Goal: Task Accomplishment & Management: Manage account settings

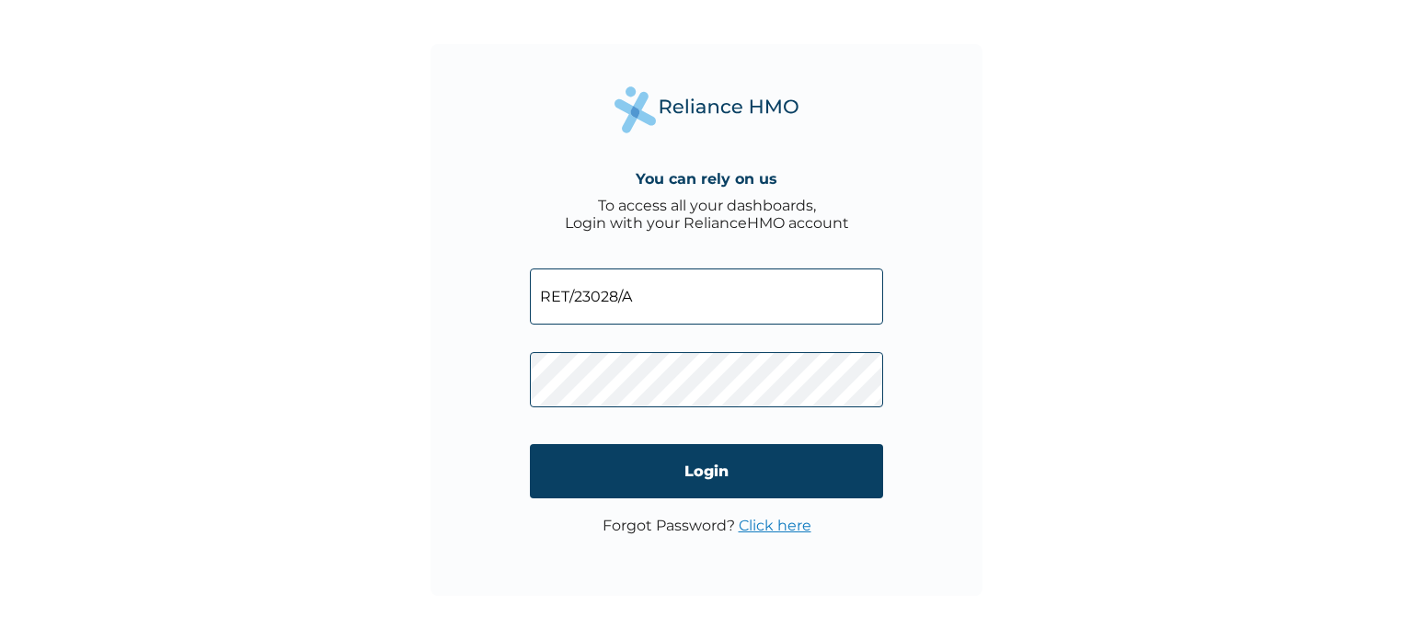
click at [632, 290] on input "RET/23028/A" at bounding box center [706, 297] width 353 height 56
drag, startPoint x: 638, startPoint y: 293, endPoint x: 522, endPoint y: 294, distance: 116.8
click at [522, 294] on div "You can rely on us To access all your dashboards, Login with your RelianceHMO a…" at bounding box center [707, 320] width 552 height 552
paste input "HIC/10266/A"
type input "HIC/10266/A"
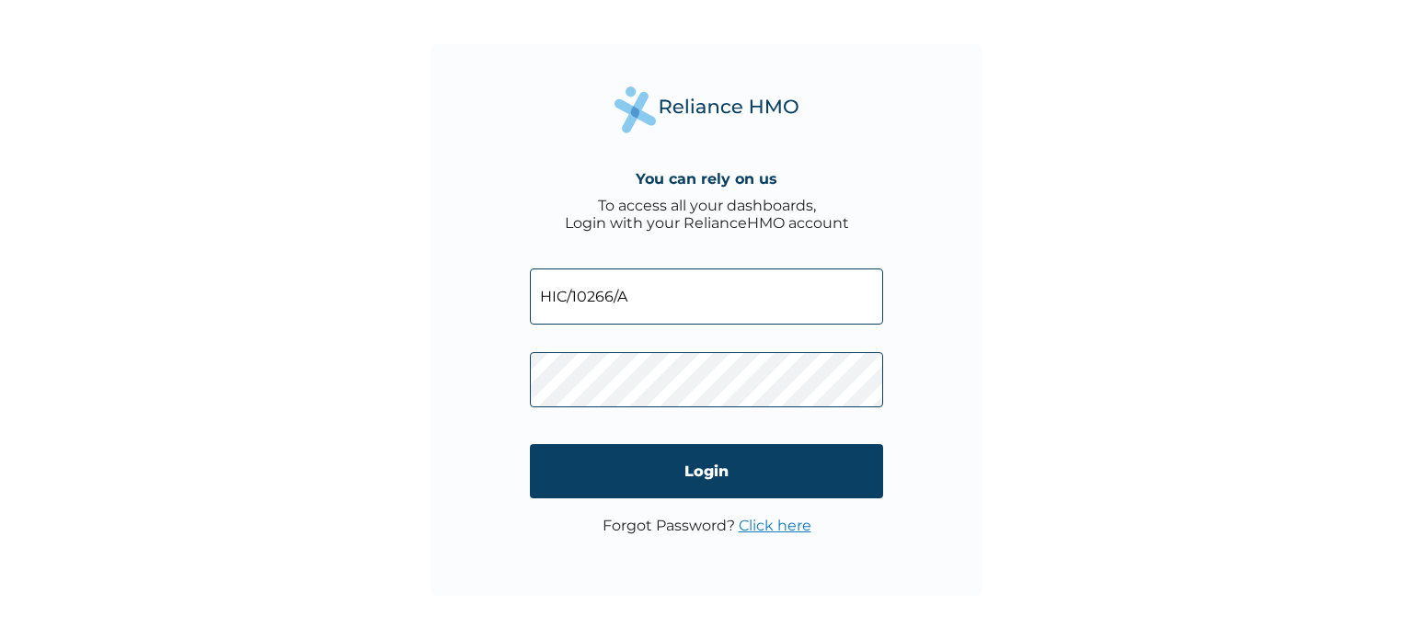
click input "Login" at bounding box center [706, 471] width 353 height 54
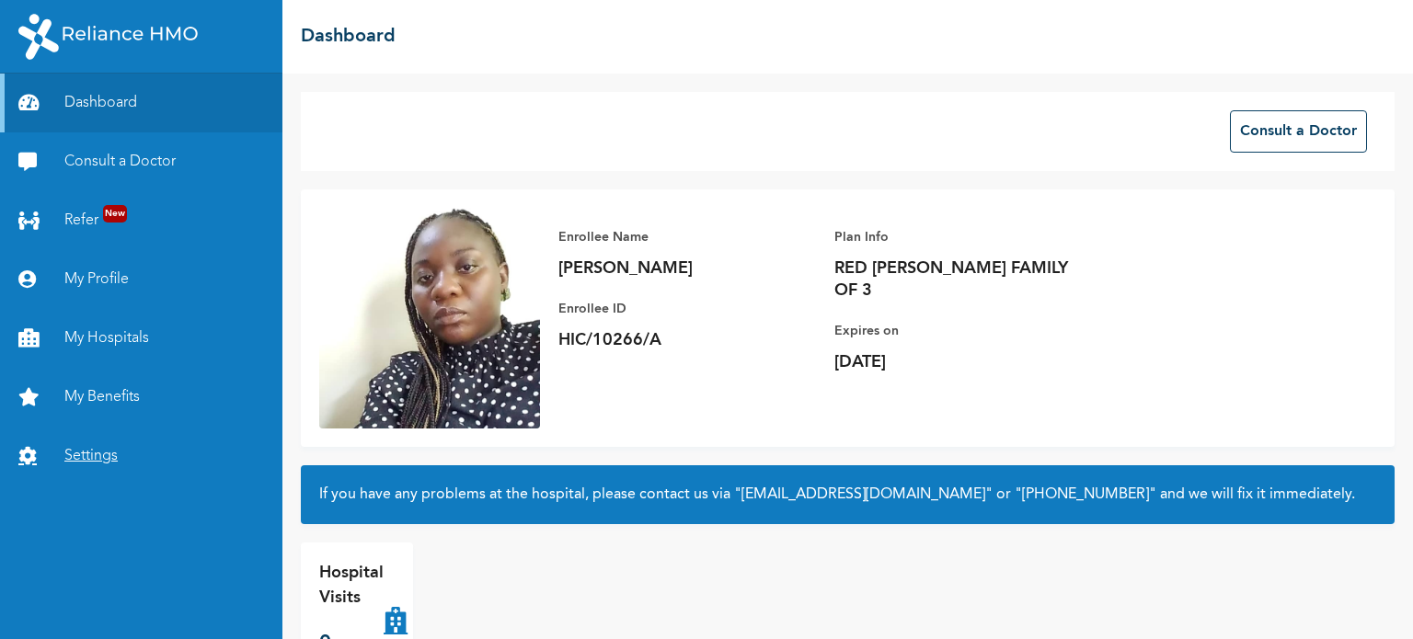
click at [98, 454] on link "Settings" at bounding box center [141, 456] width 282 height 59
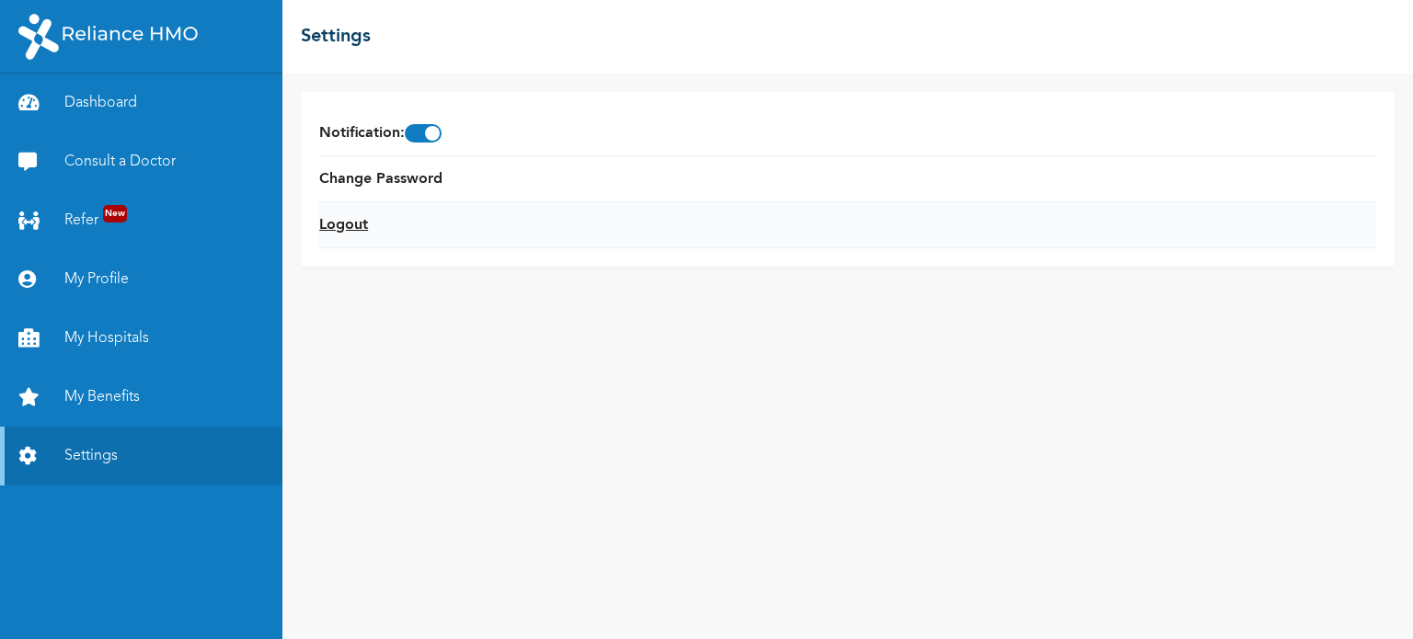
click at [356, 225] on link "Logout" at bounding box center [343, 225] width 49 height 22
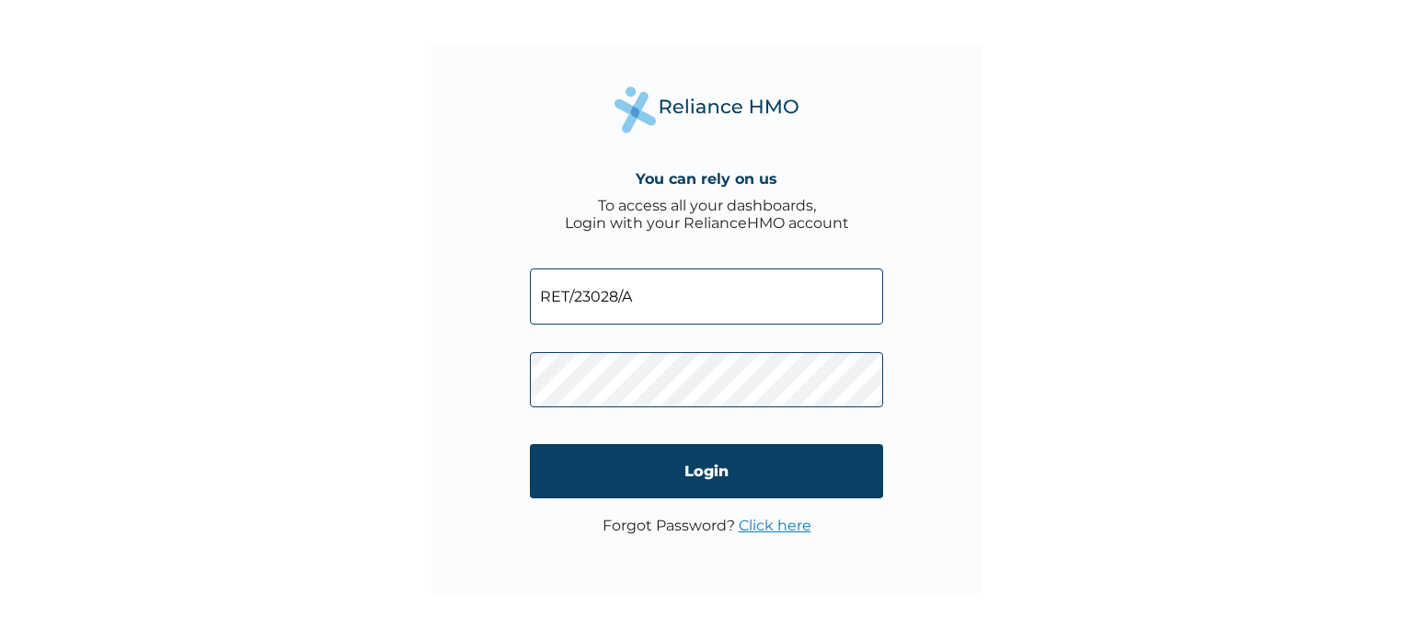
click at [639, 301] on input "RET/23028/A" at bounding box center [706, 297] width 353 height 56
type input "R"
paste input "HIC/10012/A"
type input "HIC/10012/A"
click at [762, 523] on link "Click here" at bounding box center [775, 525] width 73 height 17
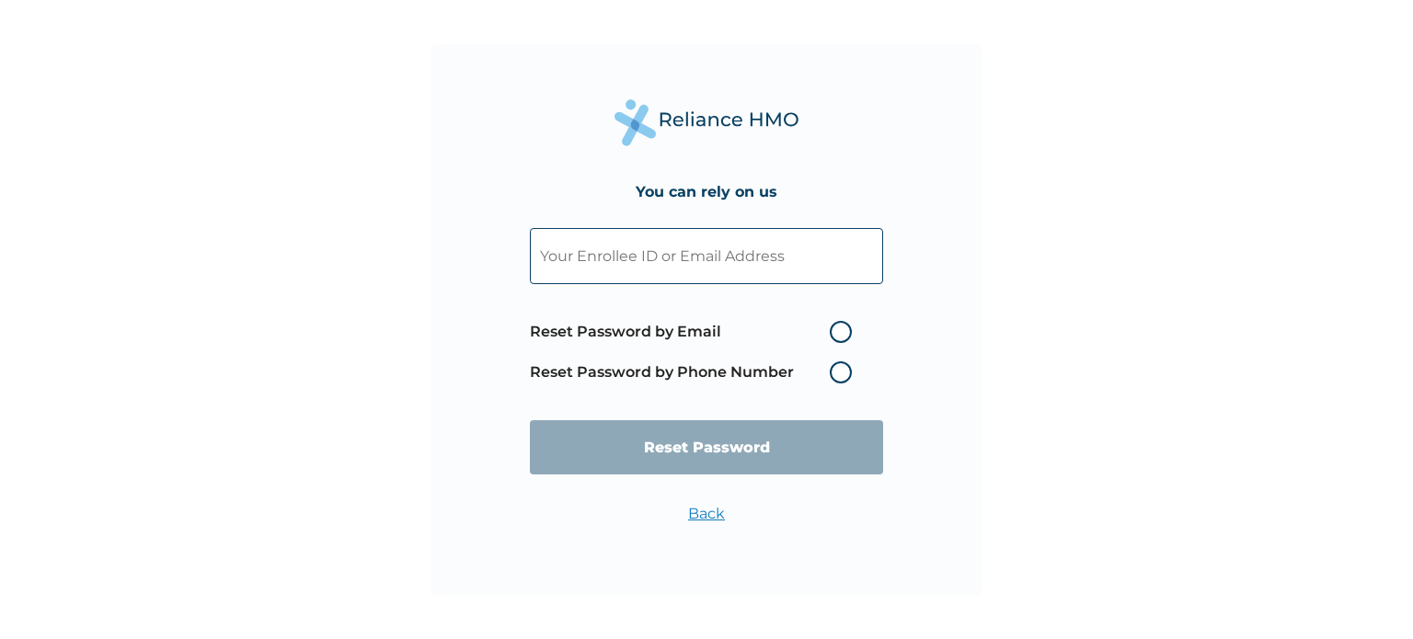
click at [844, 373] on label "Reset Password by Phone Number" at bounding box center [695, 373] width 331 height 22
click at [695, 264] on input "text" at bounding box center [706, 256] width 353 height 56
paste input "HIC/10012/A"
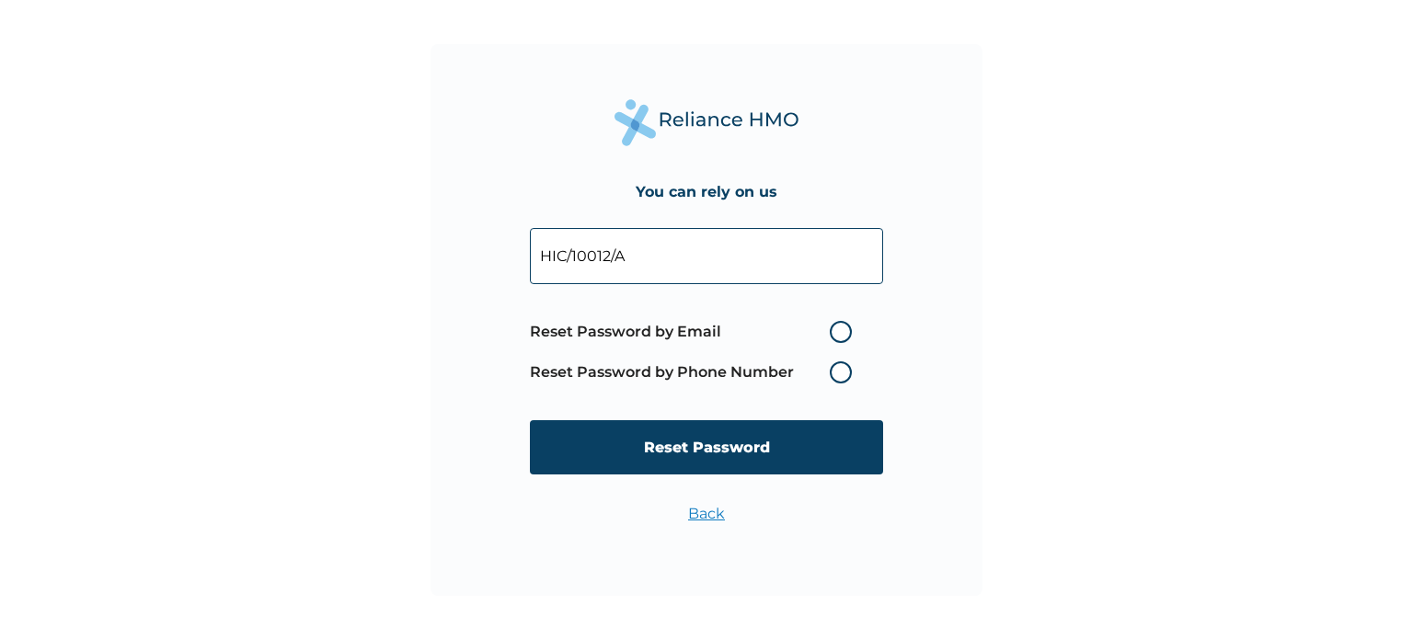
type input "HIC/10012/A"
click at [842, 376] on label "Reset Password by Phone Number" at bounding box center [695, 373] width 331 height 22
click at [847, 373] on label "Reset Password by Phone Number" at bounding box center [695, 373] width 331 height 22
click at [839, 373] on label "Reset Password by Phone Number" at bounding box center [695, 373] width 331 height 22
click at [843, 325] on label "Reset Password by Email" at bounding box center [695, 332] width 331 height 22
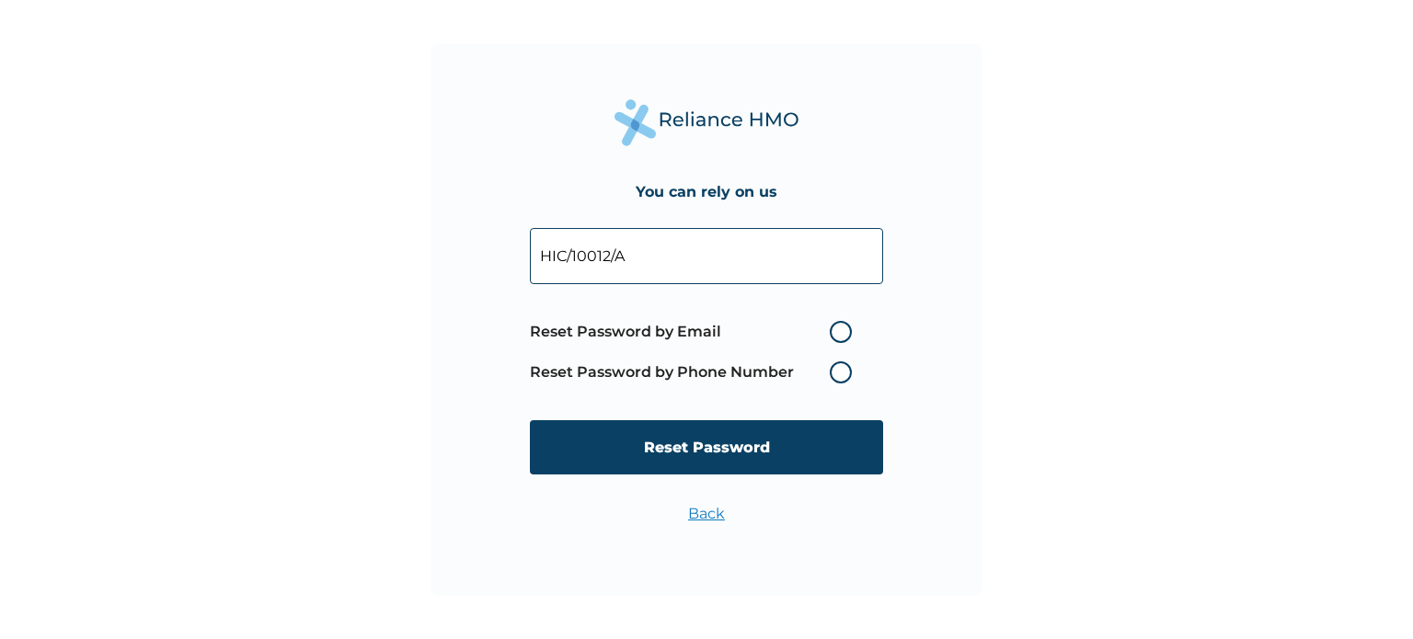
click at [833, 325] on input "Reset Password by Email" at bounding box center [818, 331] width 29 height 29
radio input "true"
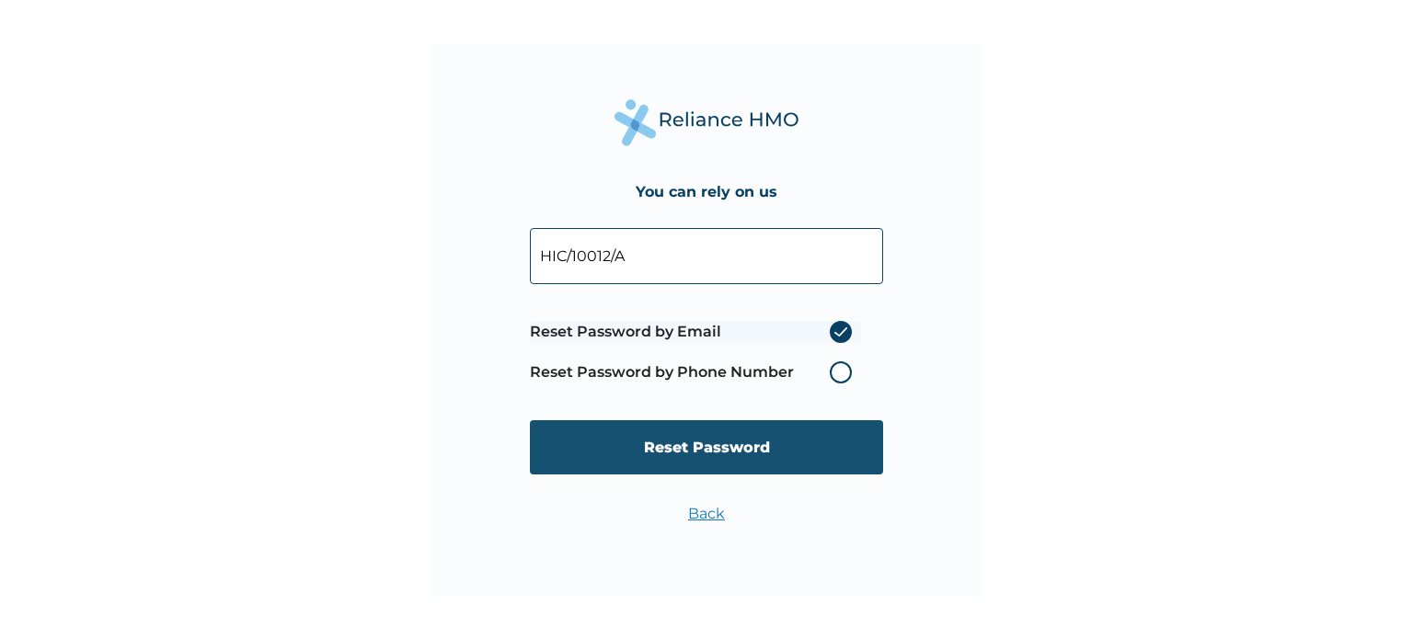
click at [764, 441] on input "Reset Password" at bounding box center [706, 447] width 353 height 54
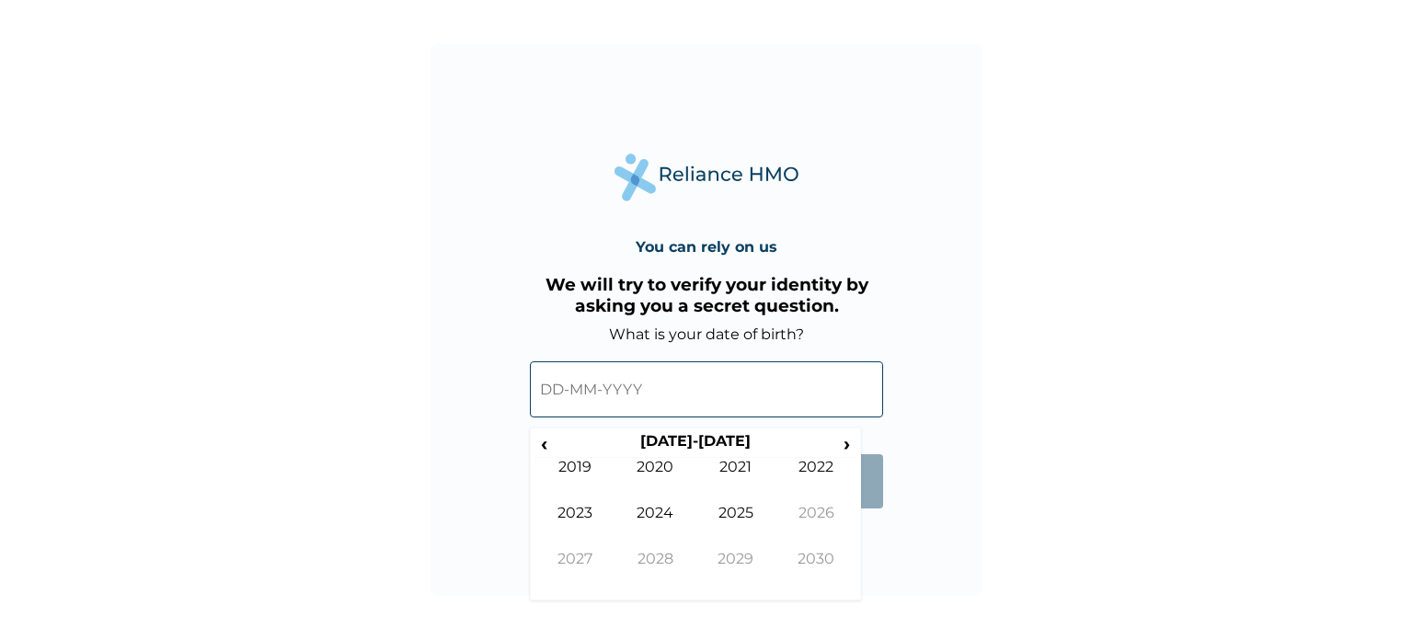
click at [624, 396] on input "text" at bounding box center [706, 390] width 353 height 56
click at [552, 449] on span "‹" at bounding box center [543, 443] width 19 height 23
click at [545, 450] on span "‹" at bounding box center [543, 443] width 19 height 23
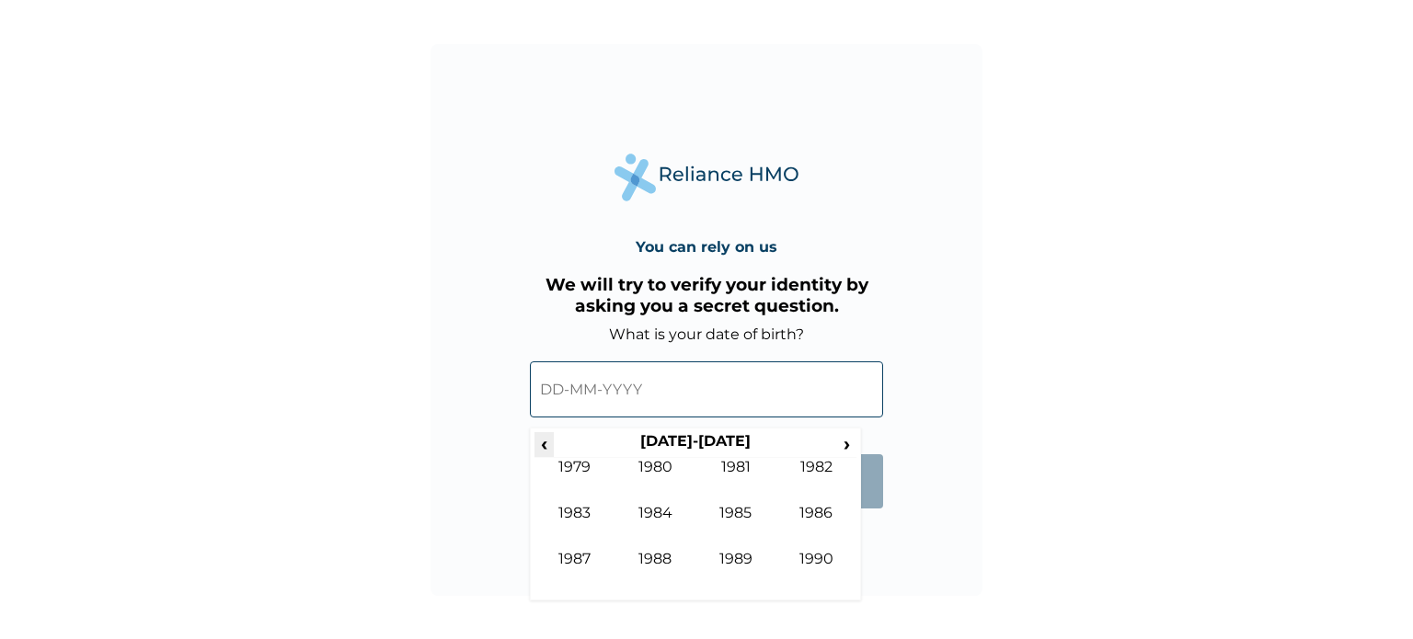
click at [545, 450] on span "‹" at bounding box center [543, 443] width 19 height 23
click at [847, 442] on span "›" at bounding box center [847, 443] width 20 height 23
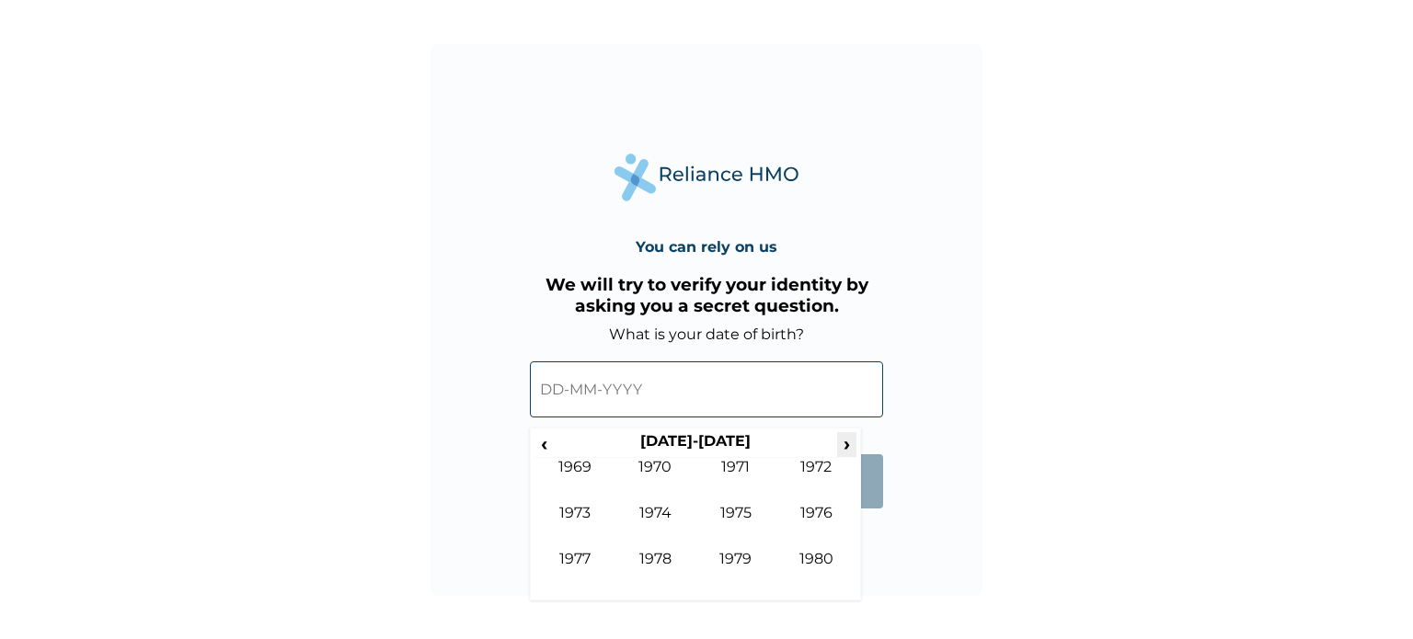
click at [847, 442] on span "›" at bounding box center [847, 443] width 20 height 23
click at [667, 501] on td "1980" at bounding box center [655, 481] width 81 height 46
click at [841, 446] on span "›" at bounding box center [847, 443] width 20 height 23
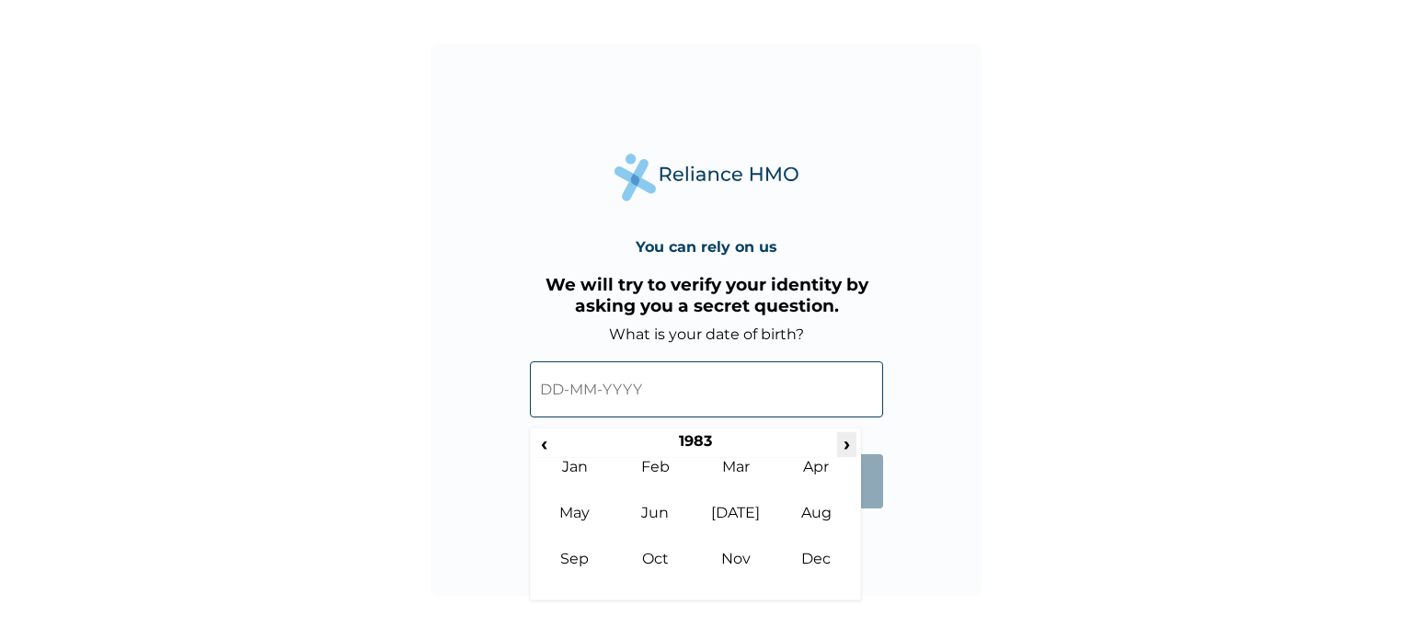
click at [841, 446] on span "›" at bounding box center [847, 443] width 20 height 23
click at [564, 515] on td "May" at bounding box center [574, 527] width 81 height 46
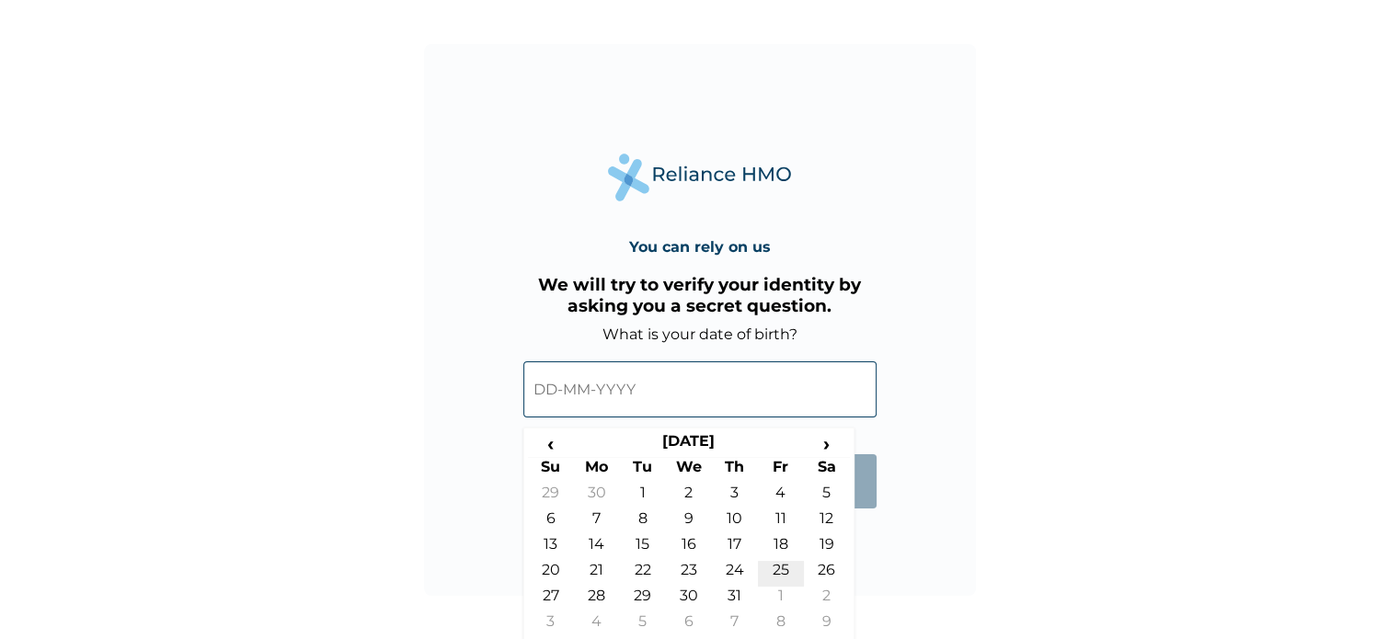
click at [776, 572] on td "25" at bounding box center [781, 574] width 46 height 26
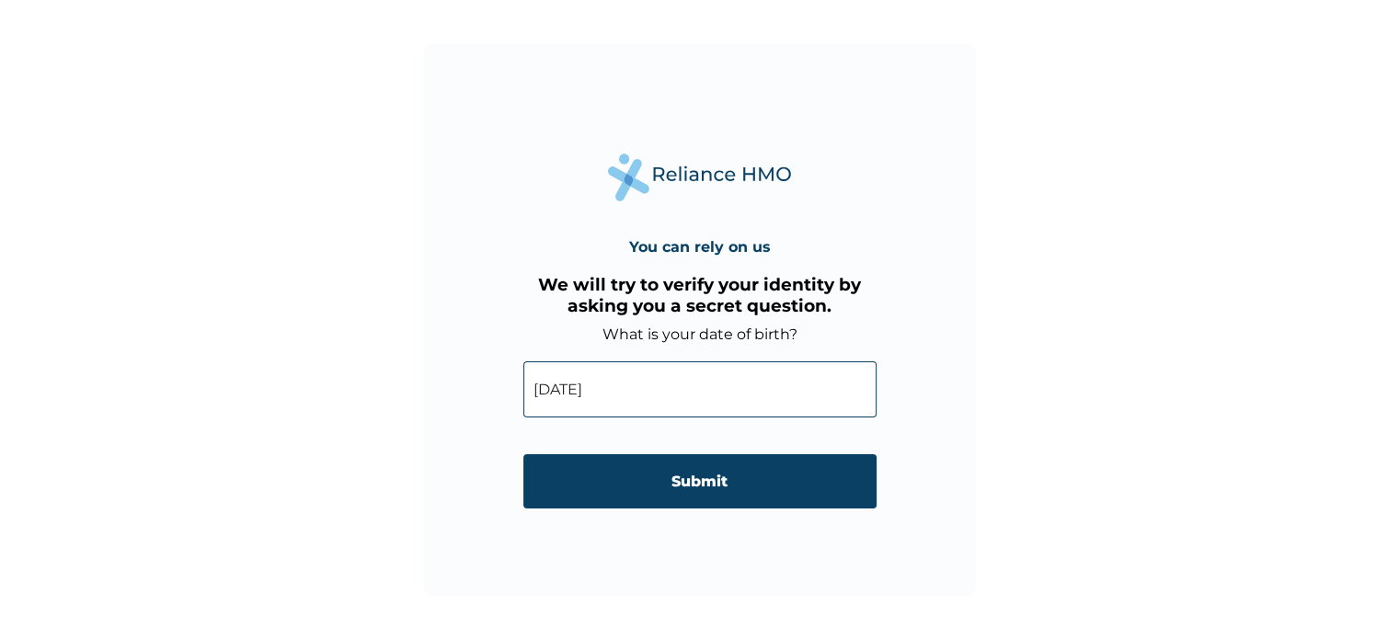
type input "25-05-1984"
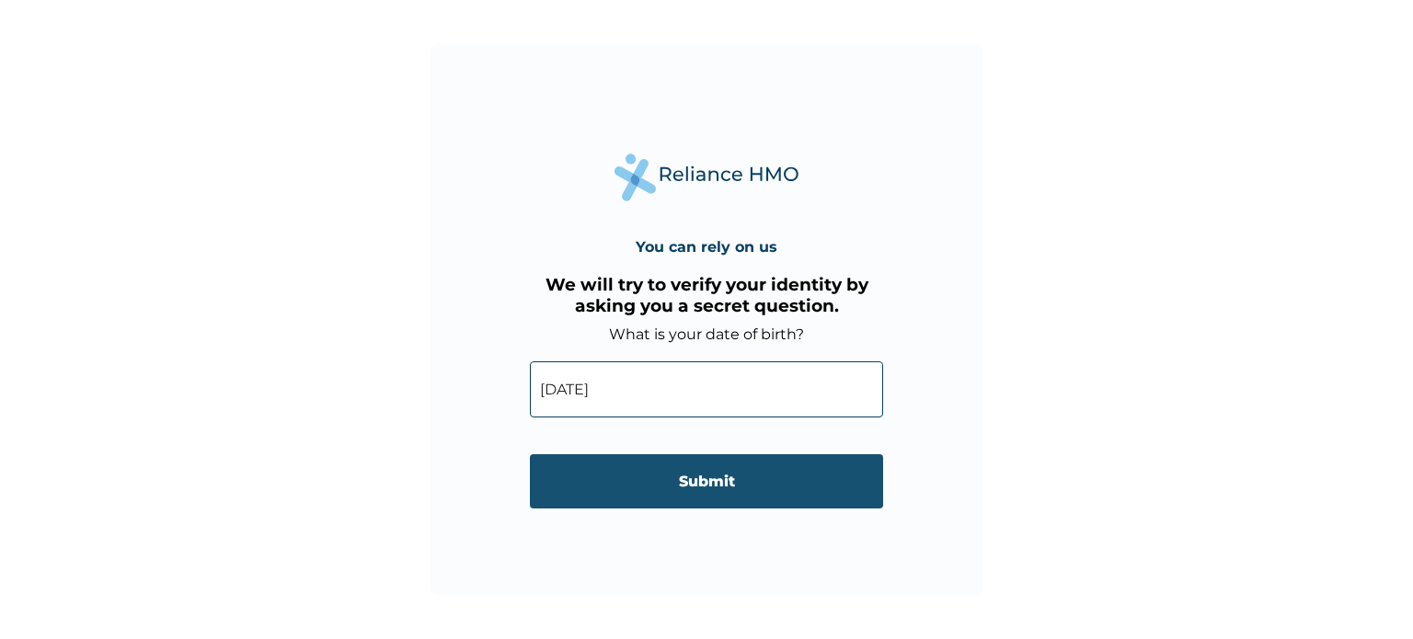
click at [754, 491] on input "Submit" at bounding box center [706, 481] width 353 height 54
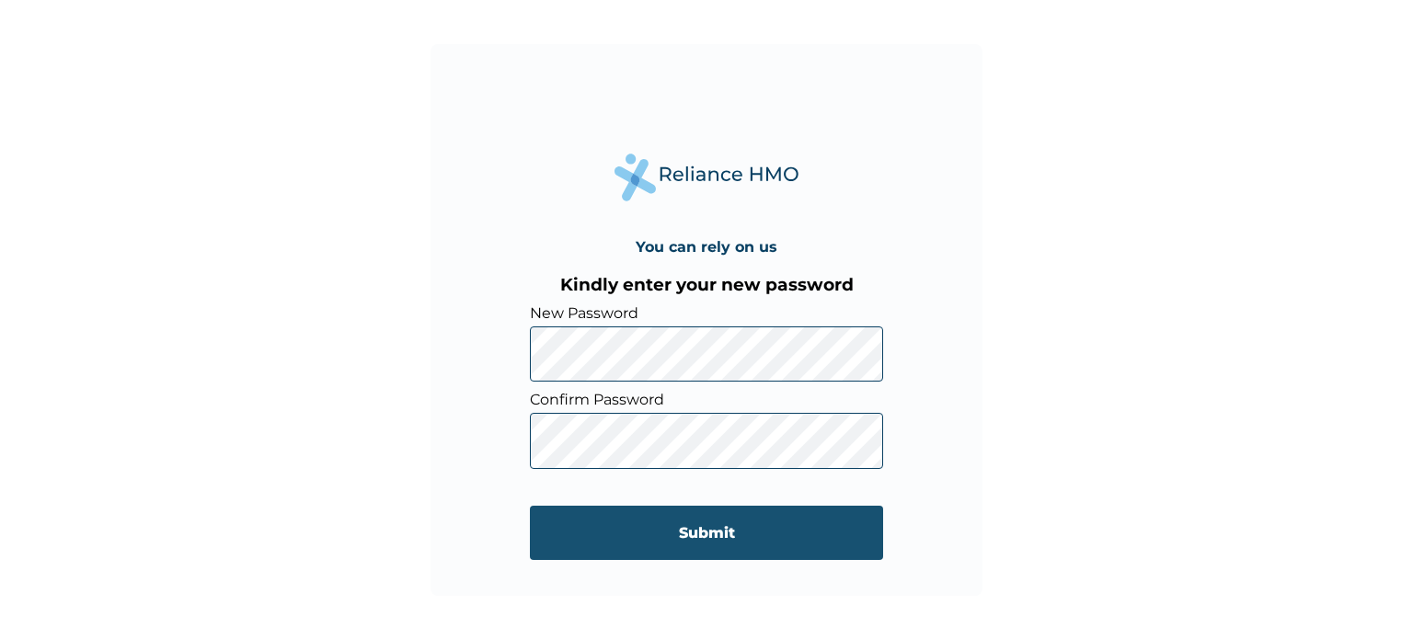
click at [641, 533] on input "Submit" at bounding box center [706, 533] width 353 height 54
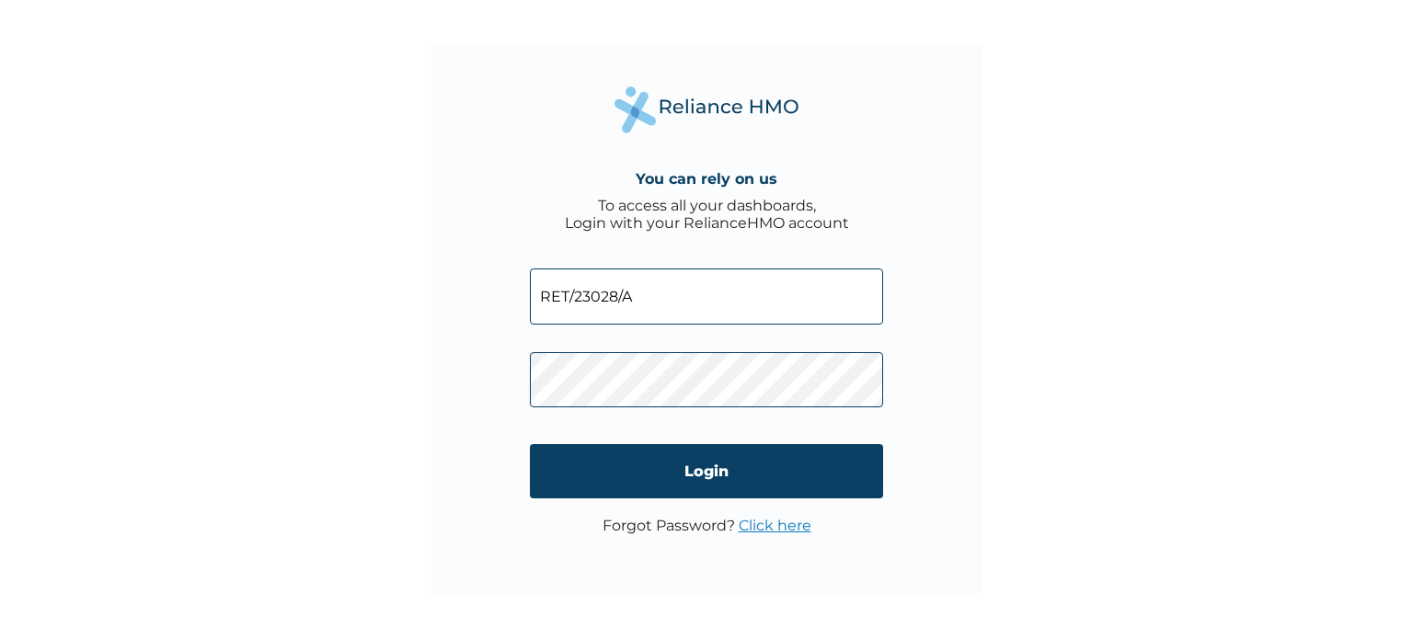
click at [673, 293] on input "RET/23028/A" at bounding box center [706, 297] width 353 height 56
type input "R"
paste input "HIC/10012/A"
type input "HIC/10012/A"
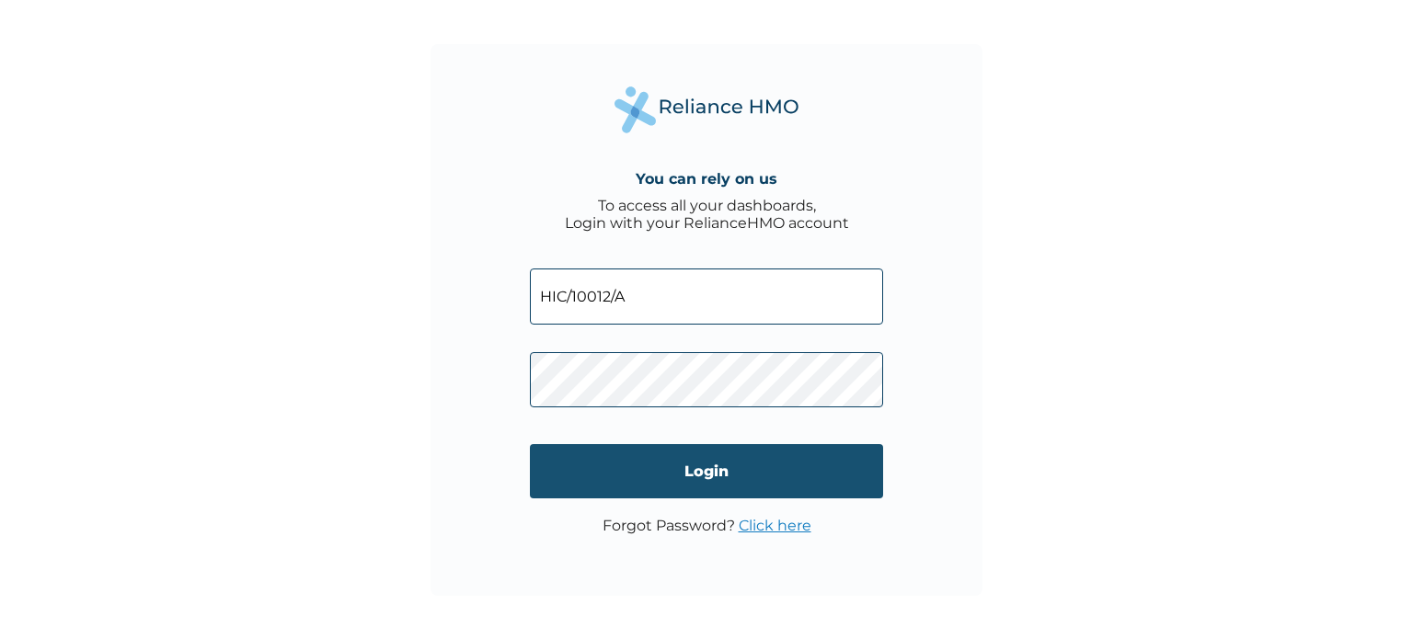
click at [657, 481] on input "Login" at bounding box center [706, 471] width 353 height 54
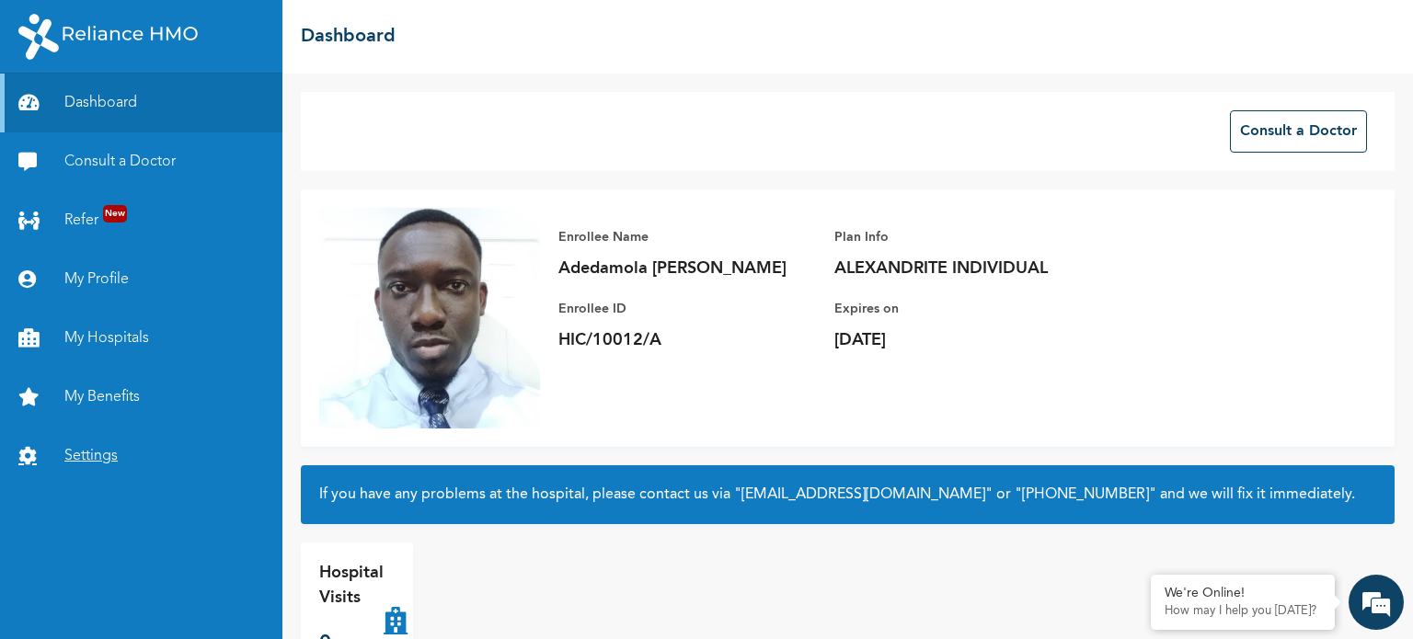
click at [81, 440] on link "Settings" at bounding box center [141, 456] width 282 height 59
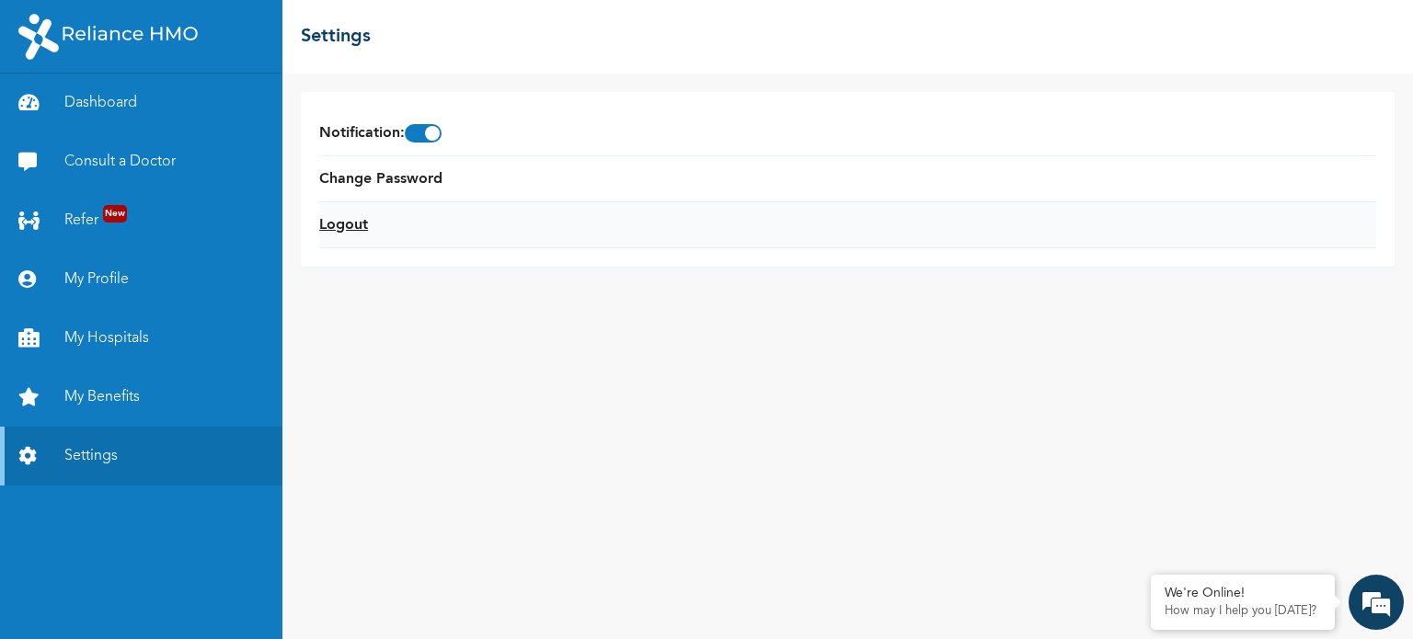
click at [347, 227] on link "Logout" at bounding box center [343, 225] width 49 height 22
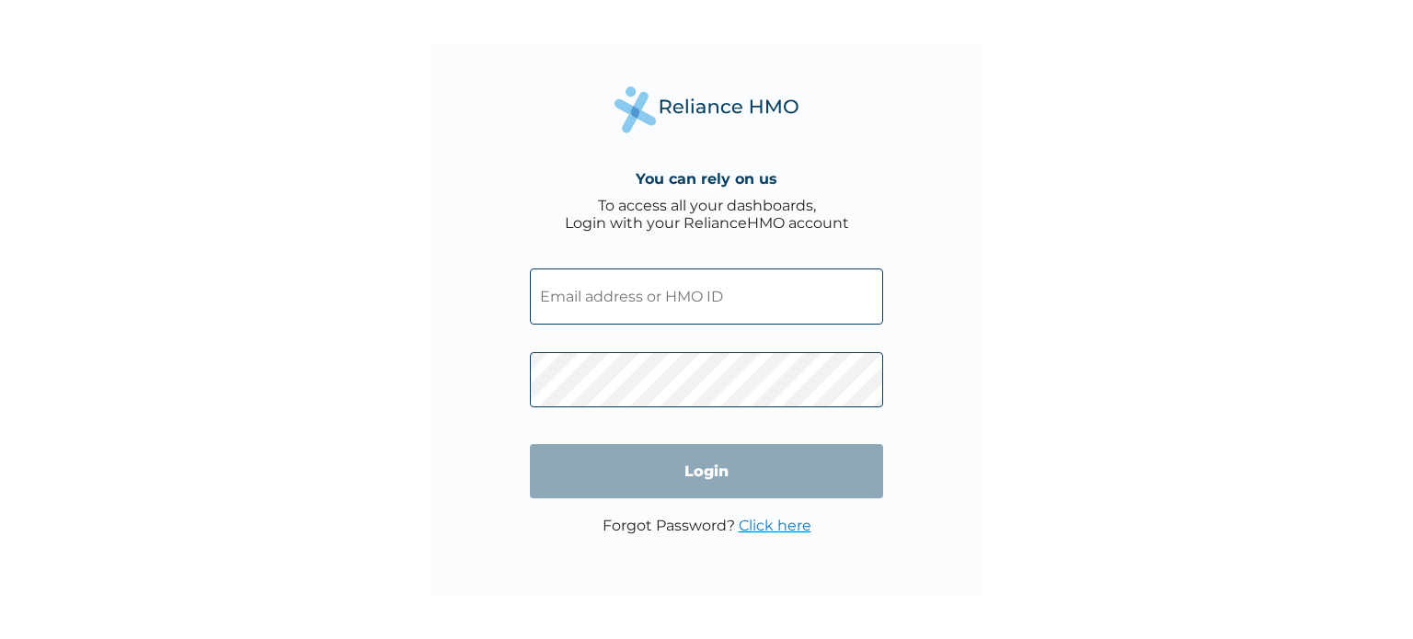
type input "RET/23028/A"
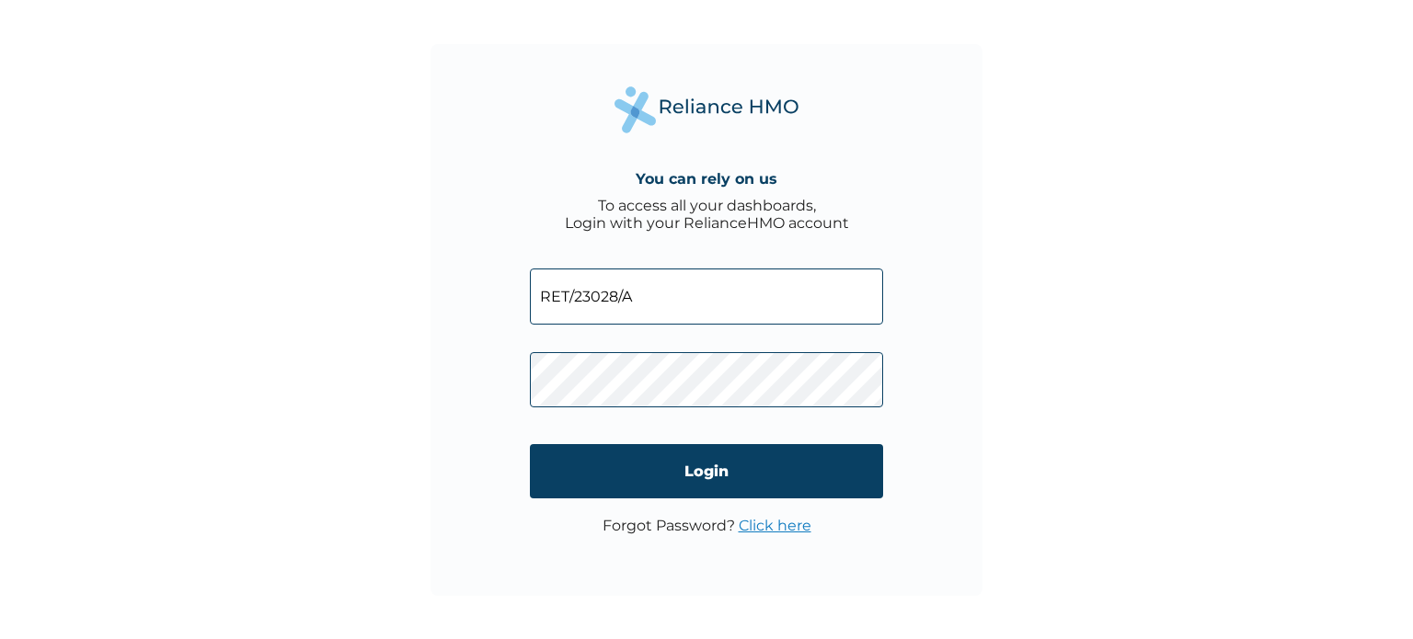
click input "Login" at bounding box center [706, 471] width 353 height 54
click at [622, 308] on input "RET/23028/A" at bounding box center [706, 297] width 353 height 56
drag, startPoint x: 640, startPoint y: 301, endPoint x: 526, endPoint y: 282, distance: 115.5
click at [526, 282] on div "You can rely on us To access all your dashboards, Login with your RelianceHMO a…" at bounding box center [707, 320] width 552 height 552
paste input "HIC/10266"
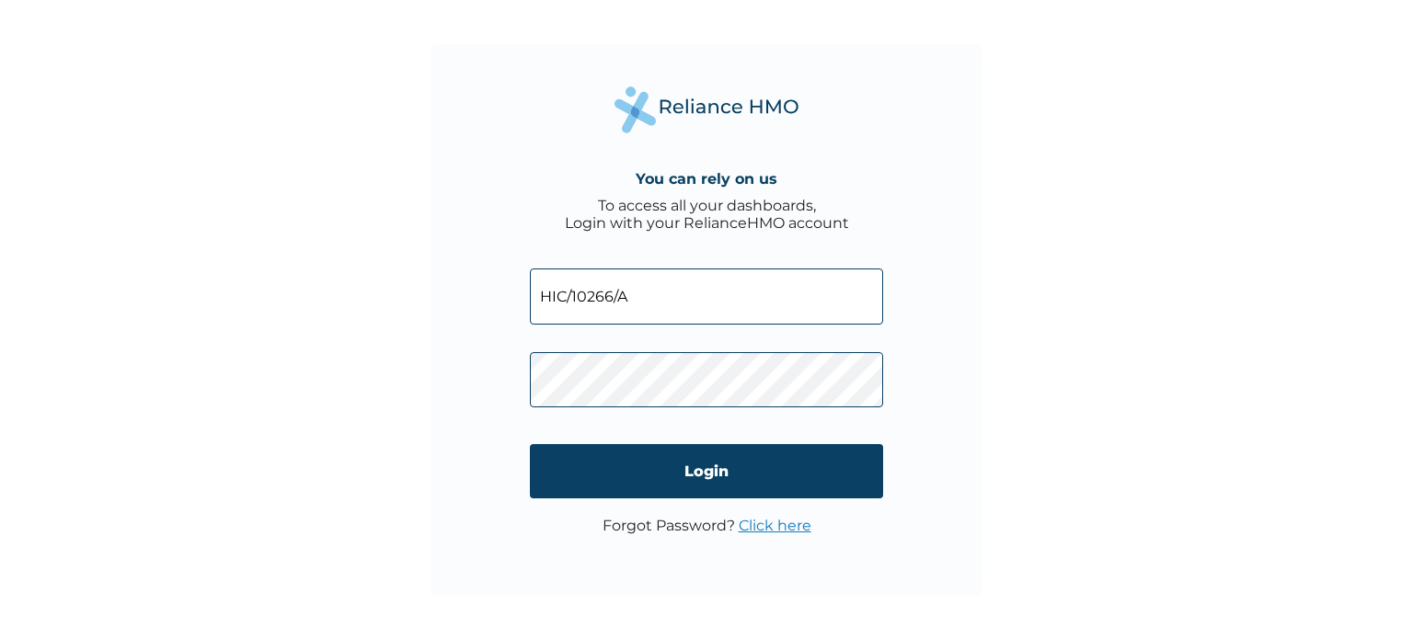
type input "HIC/10266/A"
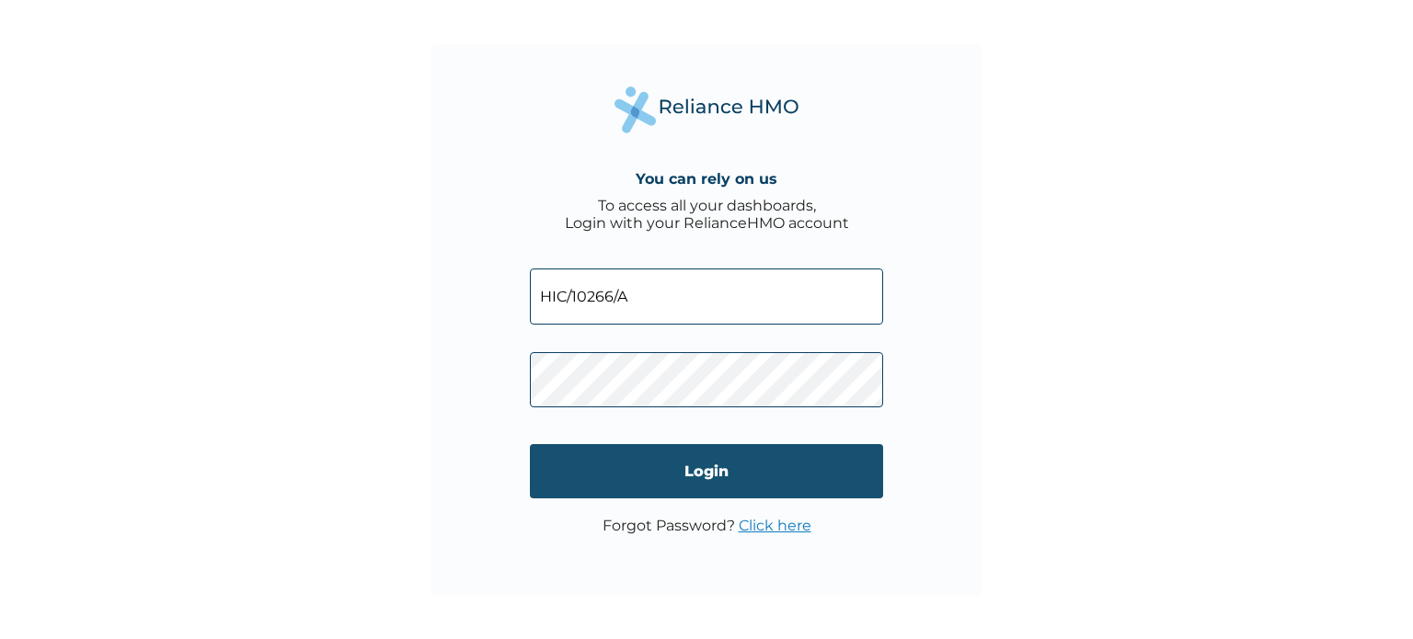
click at [652, 476] on input "Login" at bounding box center [706, 471] width 353 height 54
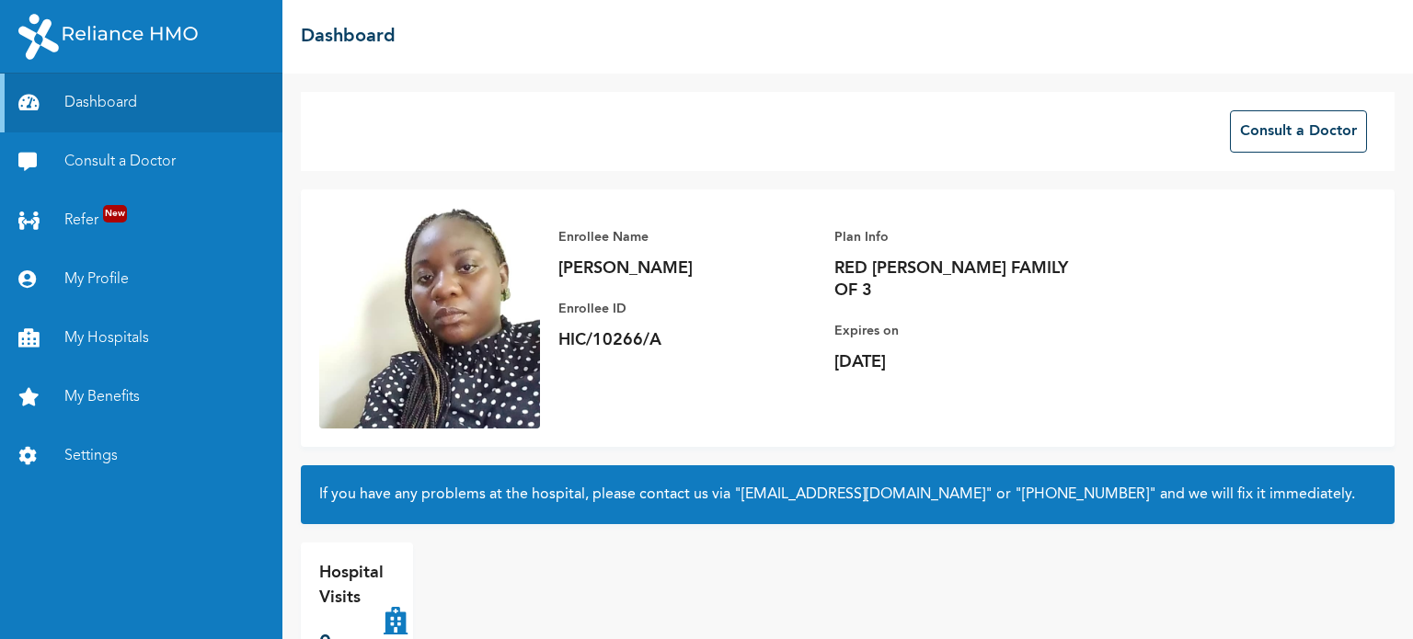
scroll to position [50, 0]
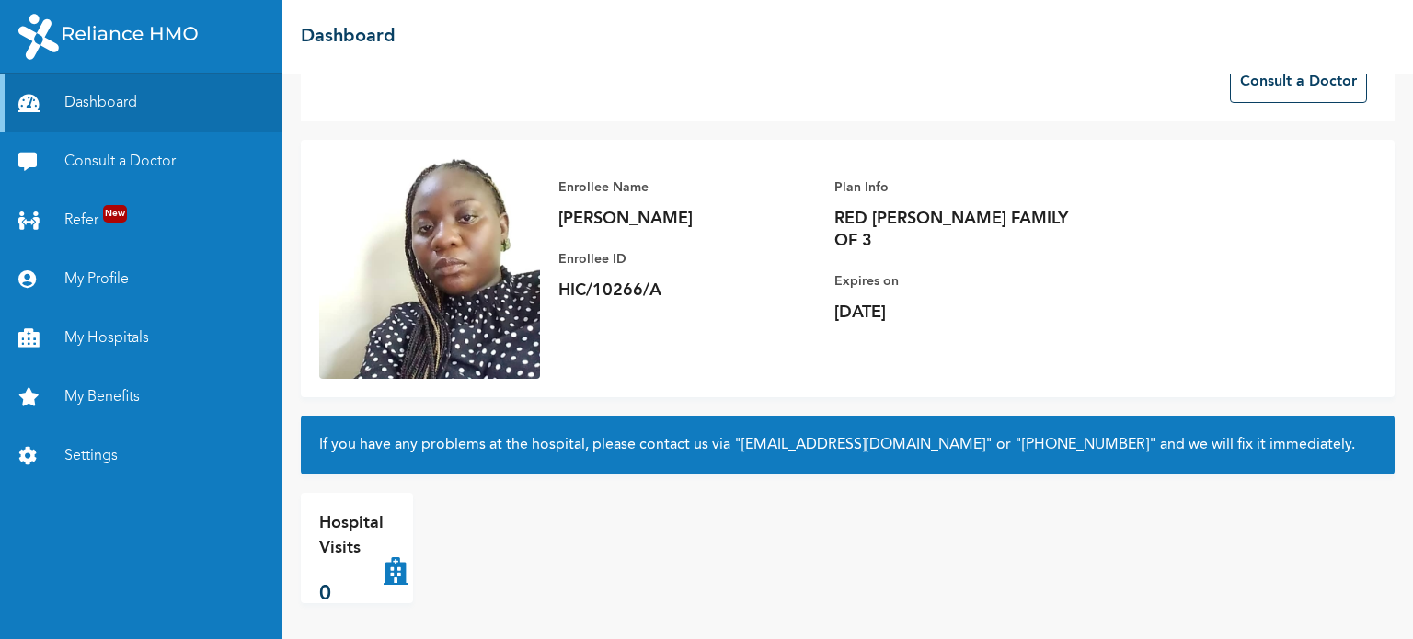
click at [121, 102] on link "Dashboard" at bounding box center [141, 103] width 282 height 59
click at [120, 104] on link "Dashboard" at bounding box center [141, 103] width 282 height 59
click at [87, 270] on link "My Profile" at bounding box center [141, 279] width 282 height 59
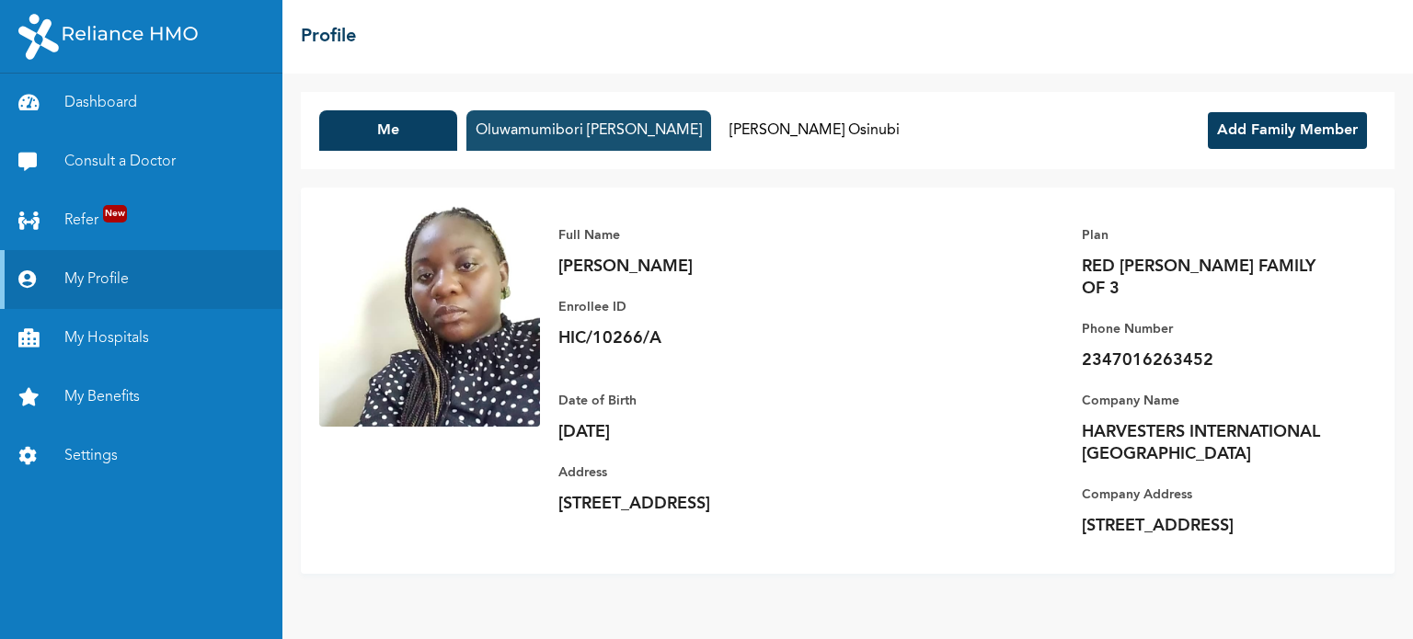
click at [614, 138] on button "Oluwamumibori [PERSON_NAME]" at bounding box center [588, 130] width 245 height 40
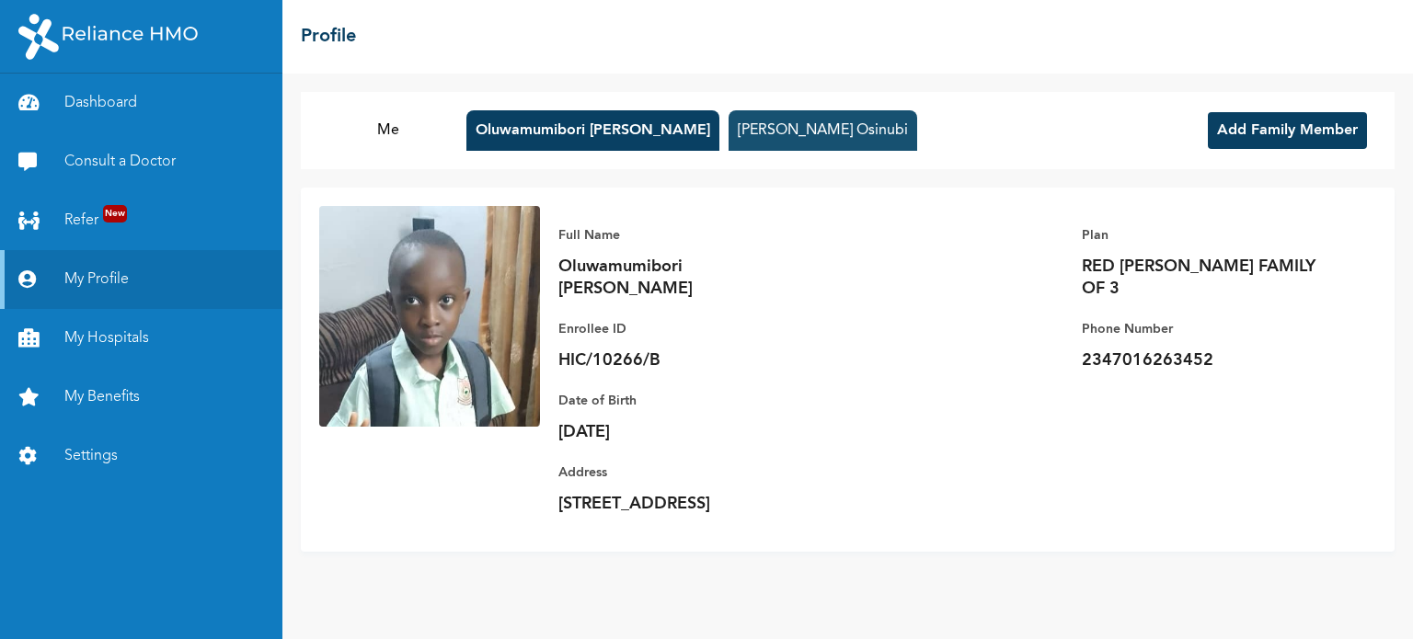
click at [784, 128] on button "[PERSON_NAME] Osinubi" at bounding box center [823, 130] width 189 height 40
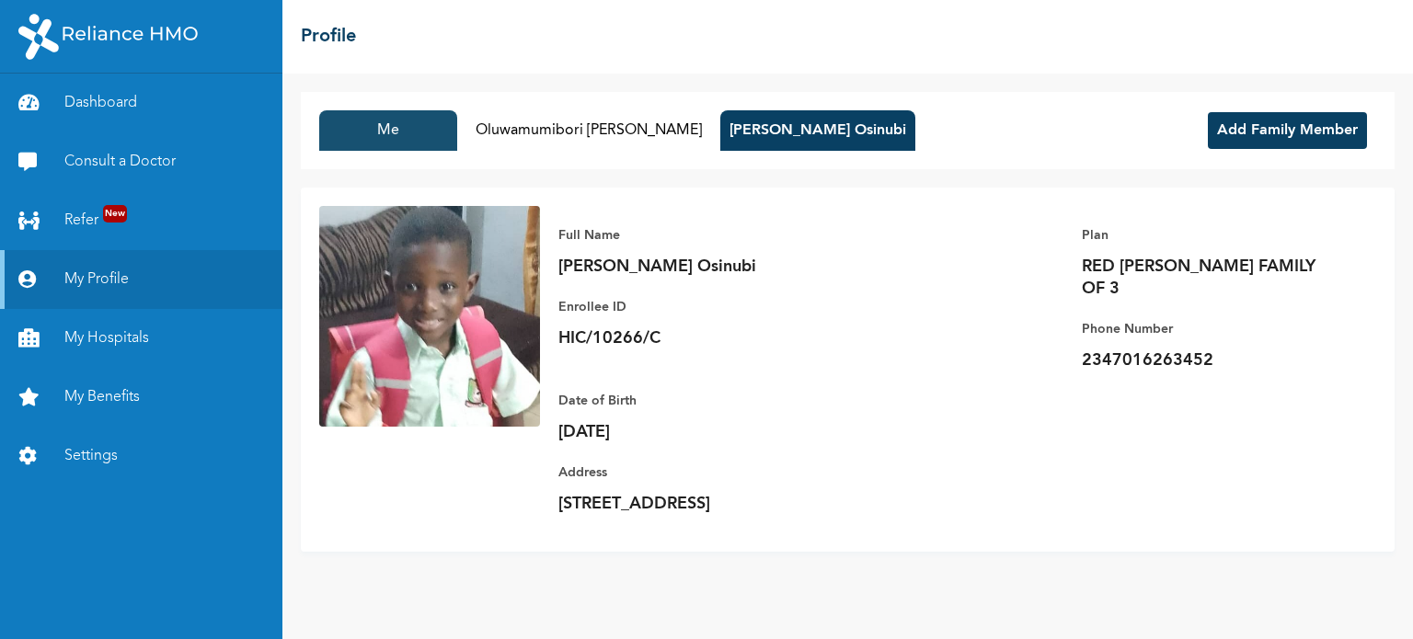
click at [403, 130] on button "Me" at bounding box center [388, 130] width 138 height 40
